Goal: Task Accomplishment & Management: Use online tool/utility

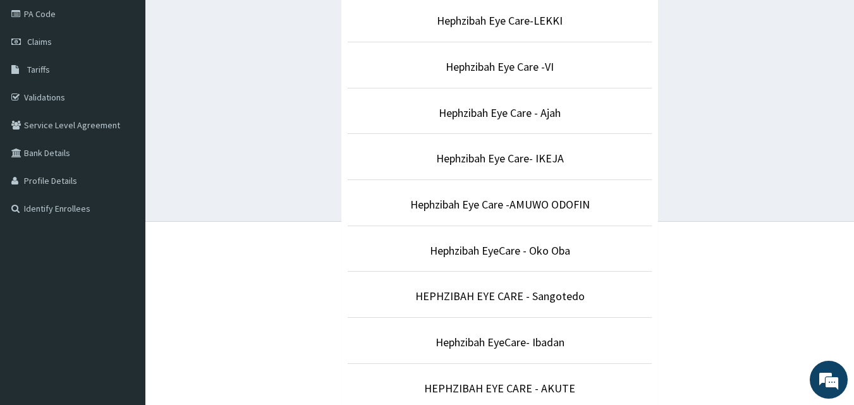
scroll to position [177, 0]
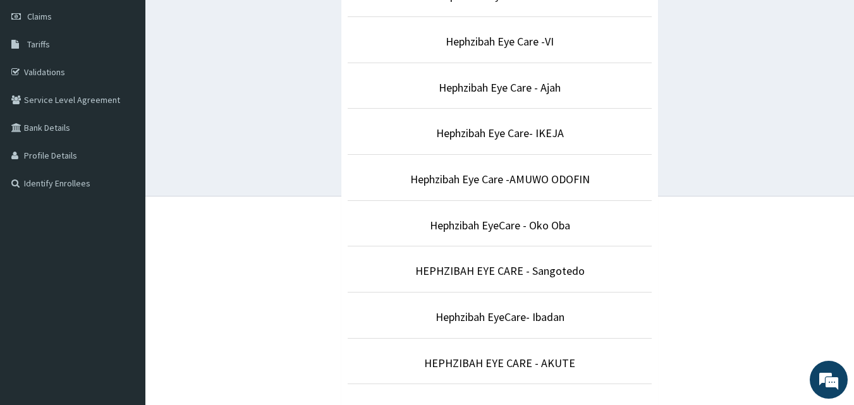
click at [580, 317] on p "Hephzibah EyeCare- Ibadan" at bounding box center [500, 317] width 304 height 16
click at [484, 322] on link "Hephzibah EyeCare- Ibadan" at bounding box center [500, 317] width 129 height 15
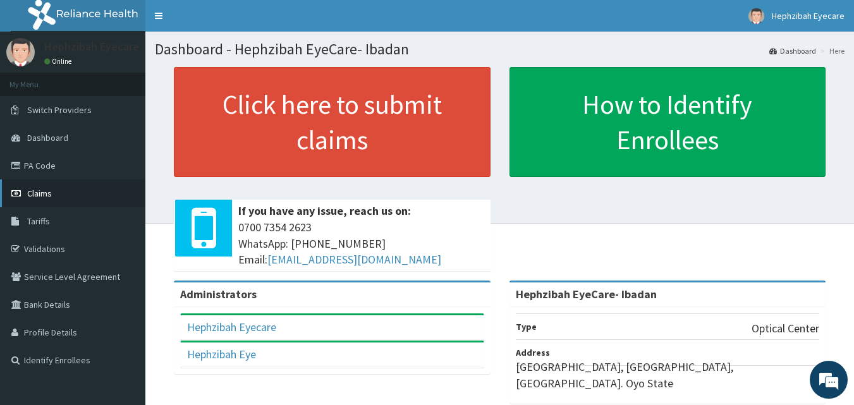
click at [41, 198] on span "Claims" at bounding box center [39, 193] width 25 height 11
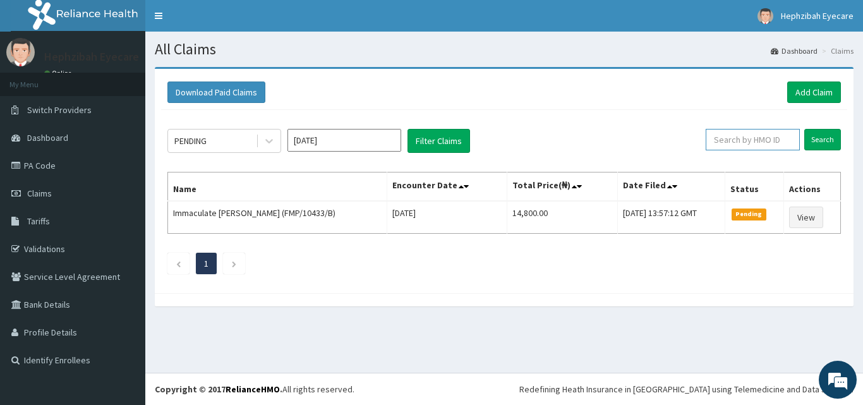
click at [750, 142] on input "text" at bounding box center [753, 139] width 94 height 21
click at [637, 125] on div "PENDING Sep 2025 Filter Claims Search Name Encounter Date Total Price(₦) Date F…" at bounding box center [504, 198] width 686 height 177
click at [51, 143] on span "Dashboard" at bounding box center [47, 137] width 41 height 11
